Goal: Find specific page/section: Find specific page/section

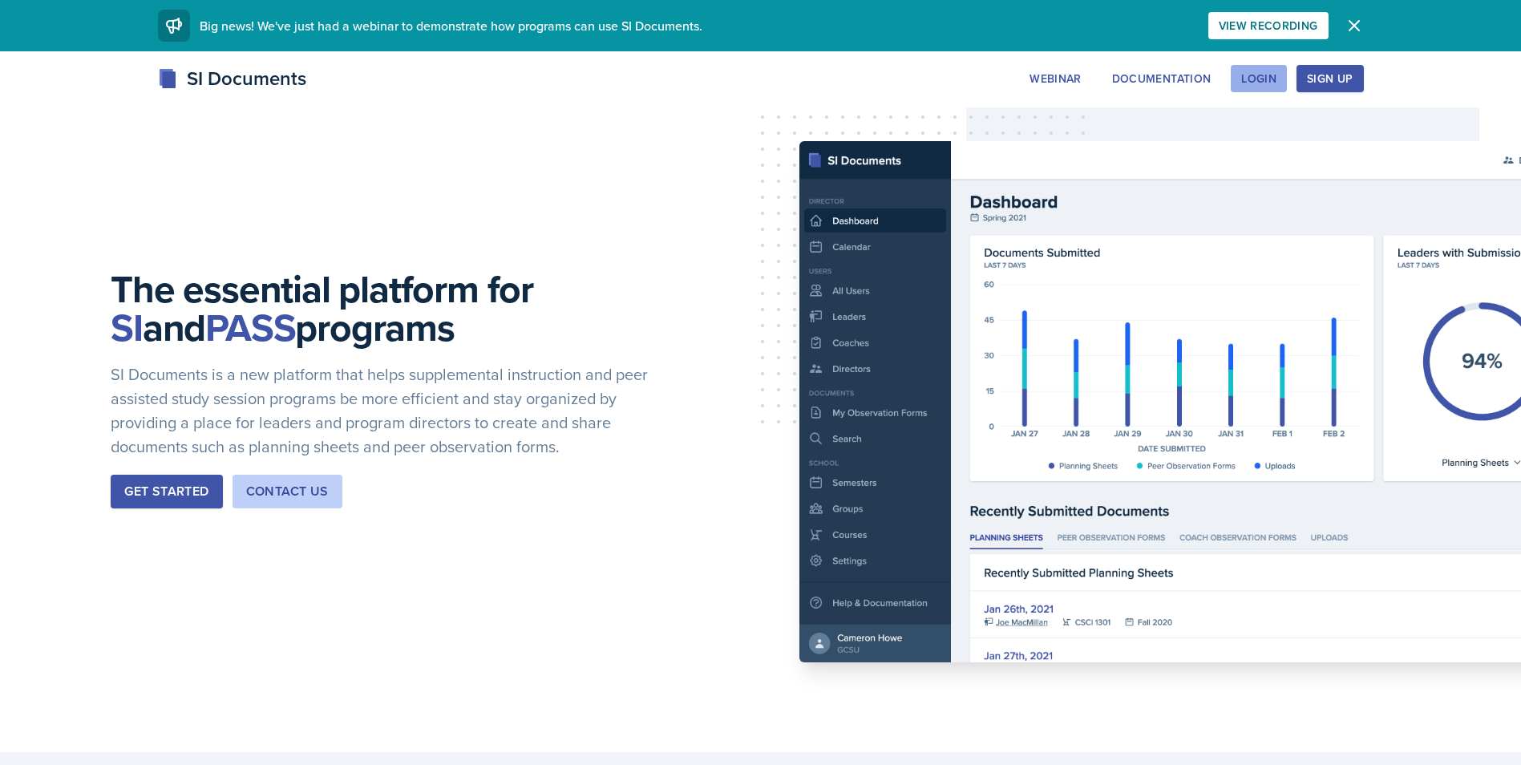
click at [1263, 83] on div "Login" at bounding box center [1258, 78] width 35 height 13
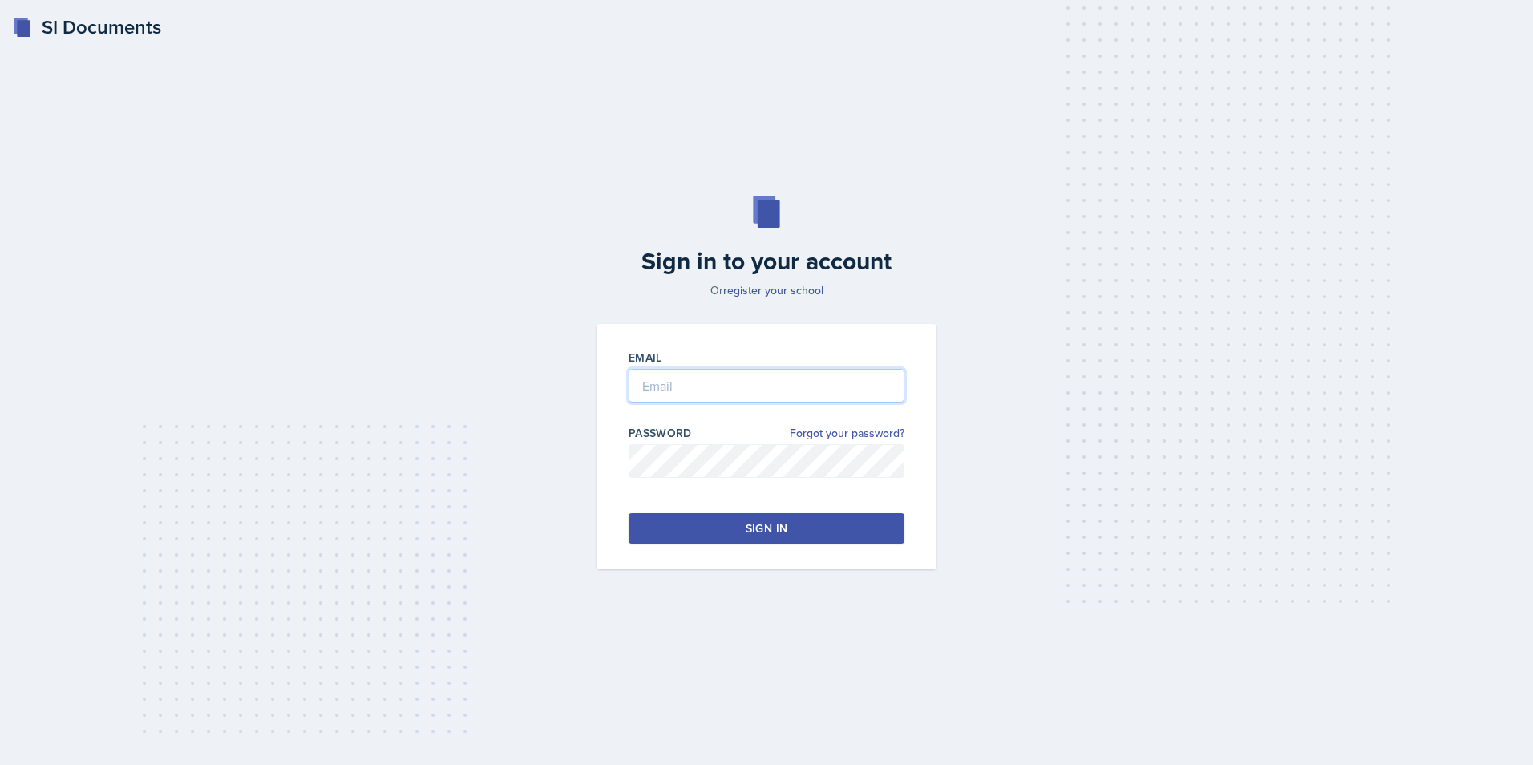
click at [759, 385] on input "email" at bounding box center [767, 386] width 276 height 34
type input "[EMAIL_ADDRESS][PERSON_NAME][DOMAIN_NAME]"
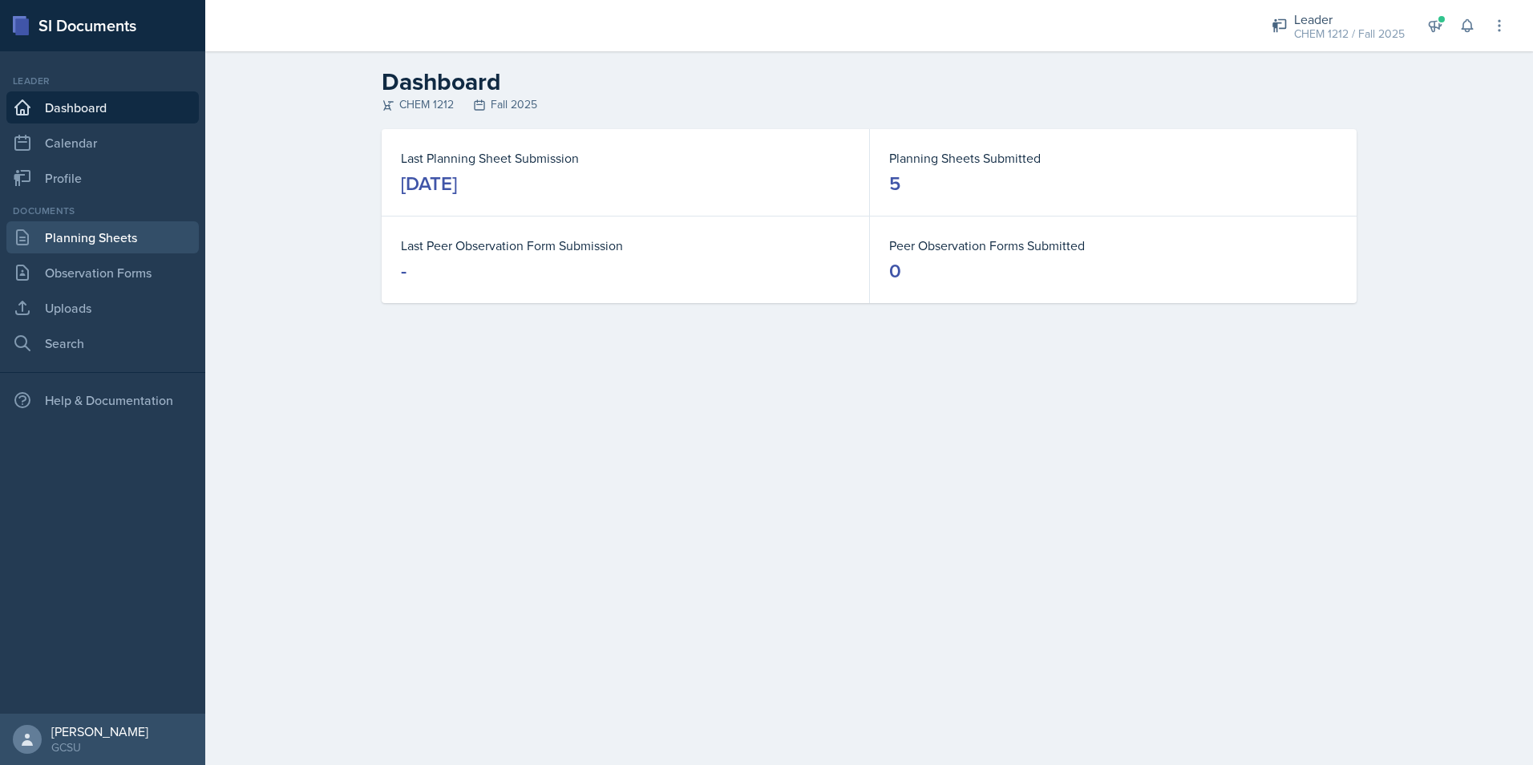
click at [98, 239] on link "Planning Sheets" at bounding box center [102, 237] width 192 height 32
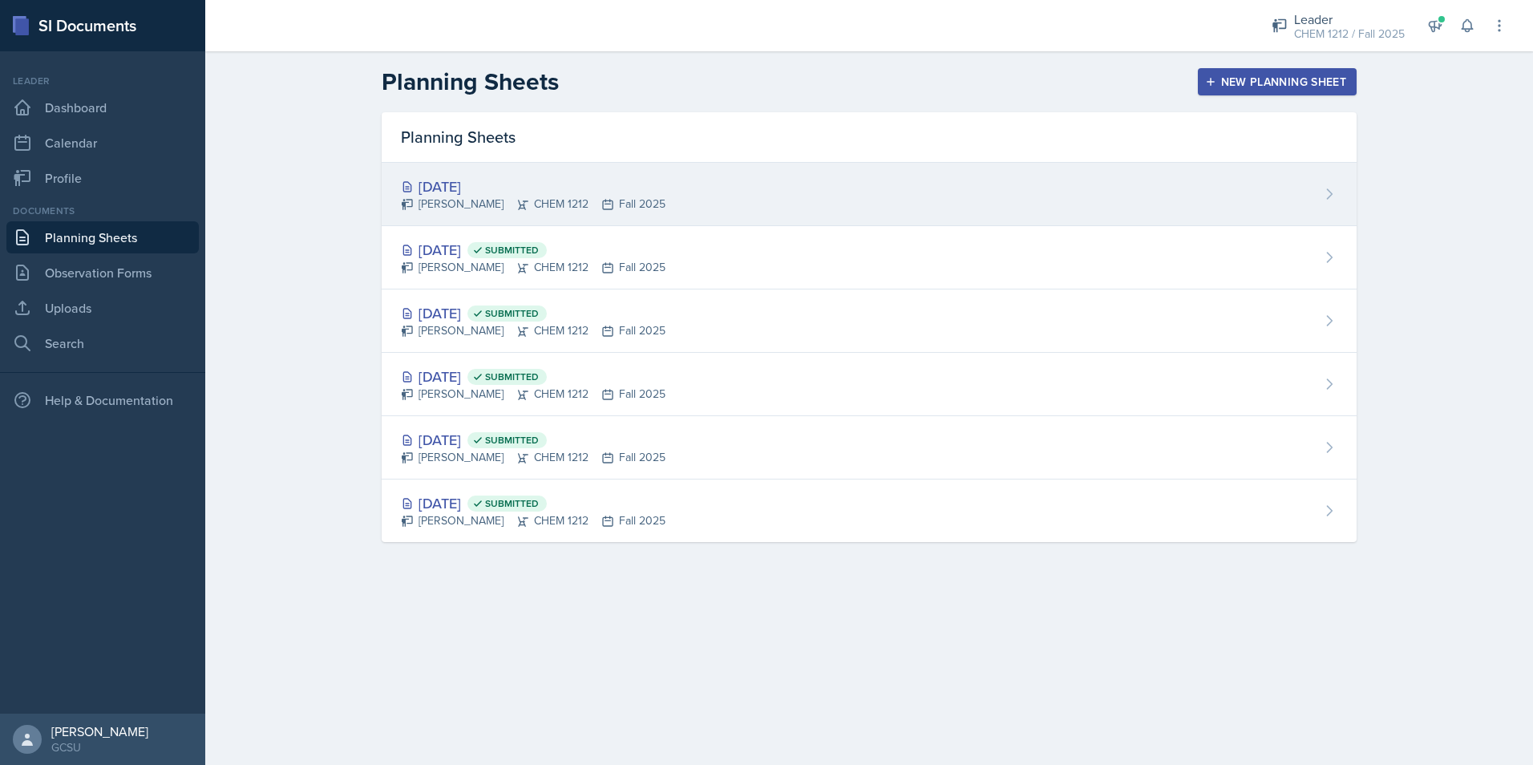
click at [506, 180] on div "[DATE]" at bounding box center [533, 187] width 265 height 22
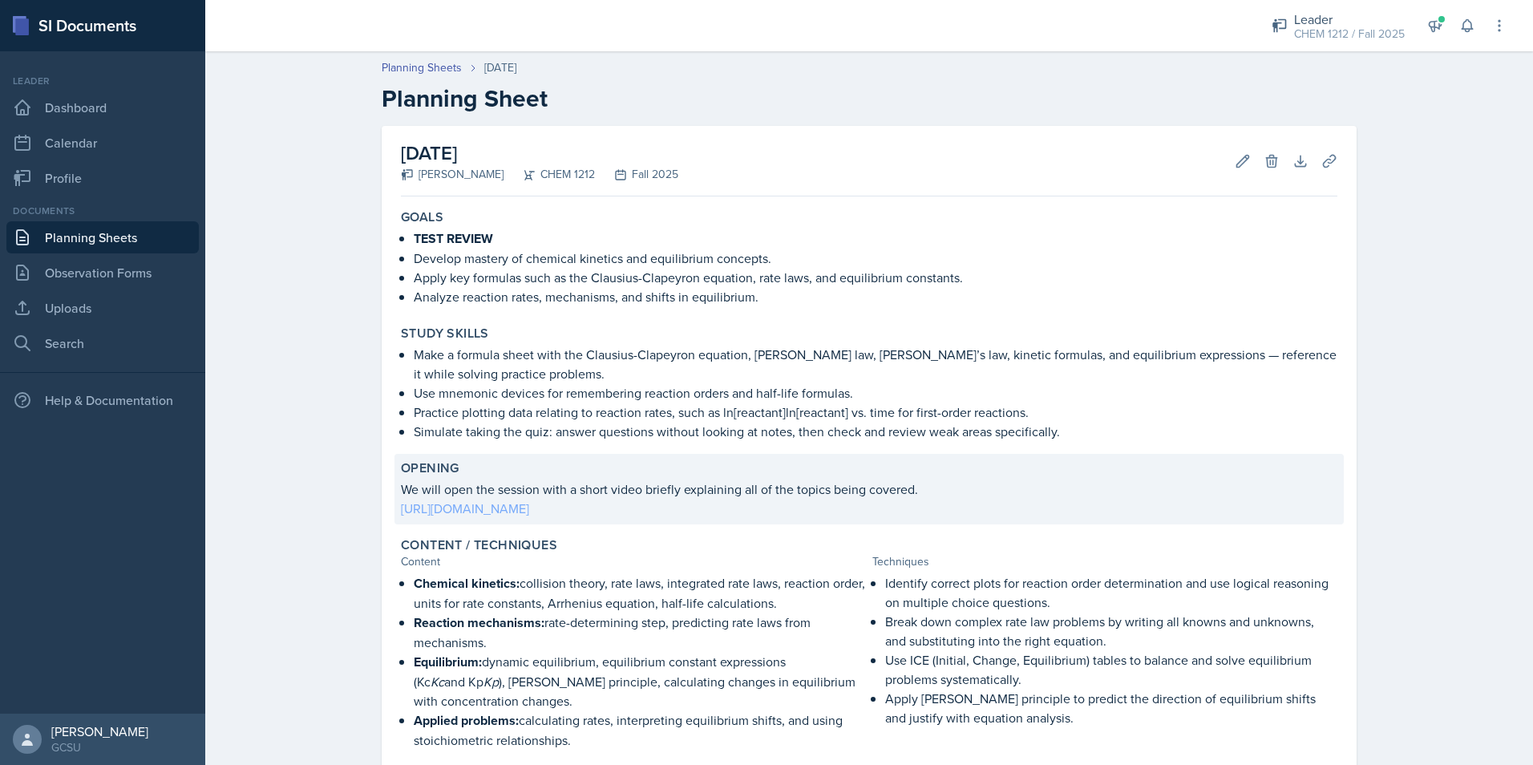
click at [529, 508] on link "[URL][DOMAIN_NAME]" at bounding box center [465, 509] width 128 height 18
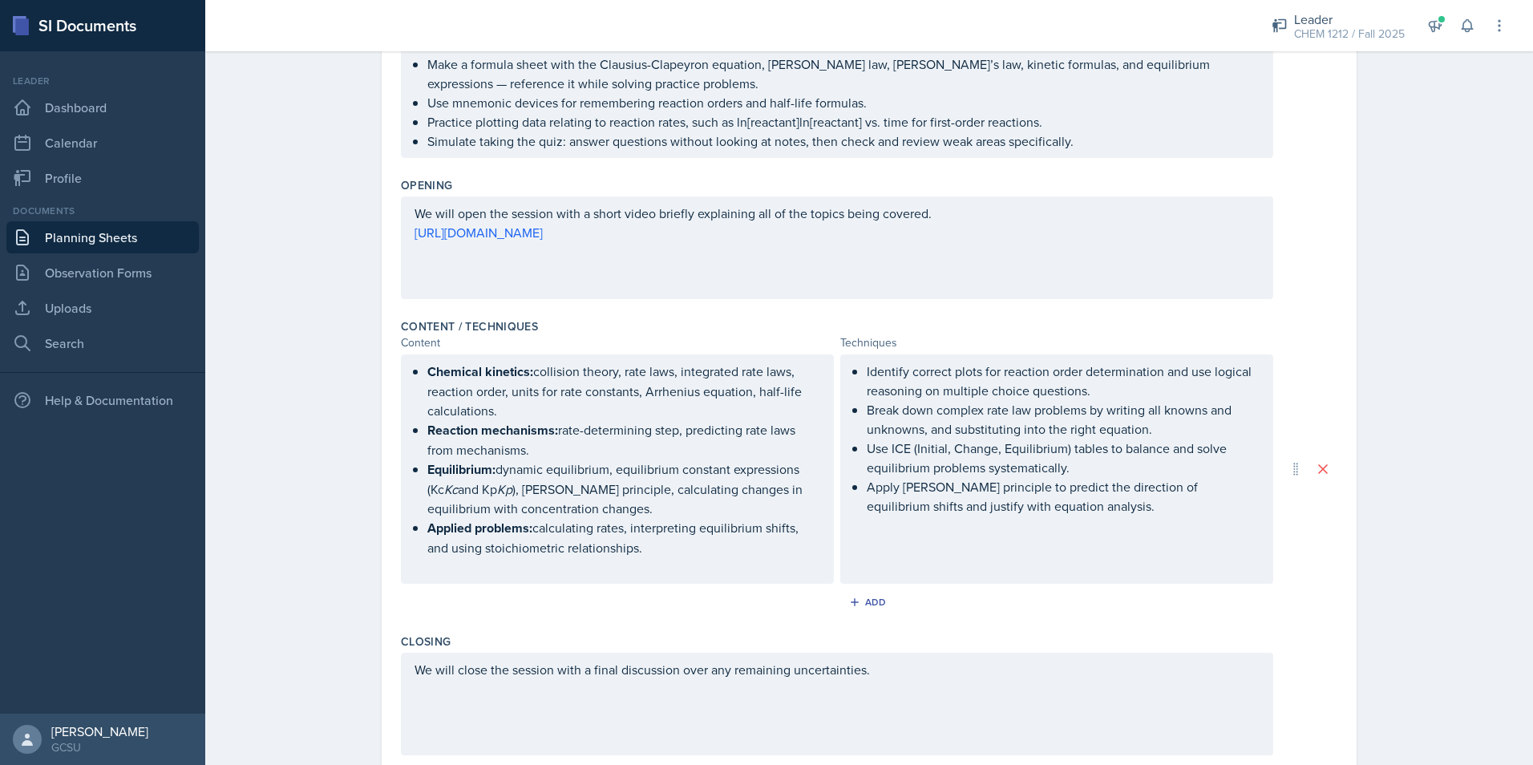
scroll to position [481, 0]
